Goal: Find specific page/section: Find specific page/section

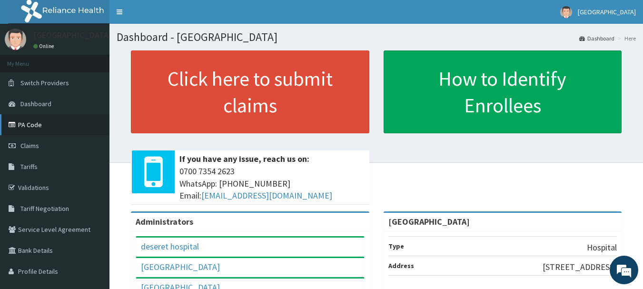
click at [44, 130] on link "PA Code" at bounding box center [55, 124] width 110 height 21
click at [41, 126] on link "PA Code" at bounding box center [55, 124] width 110 height 21
click at [50, 130] on link "PA Code" at bounding box center [55, 124] width 110 height 21
click at [61, 118] on link "PA Code" at bounding box center [55, 124] width 110 height 21
